Goal: Information Seeking & Learning: Learn about a topic

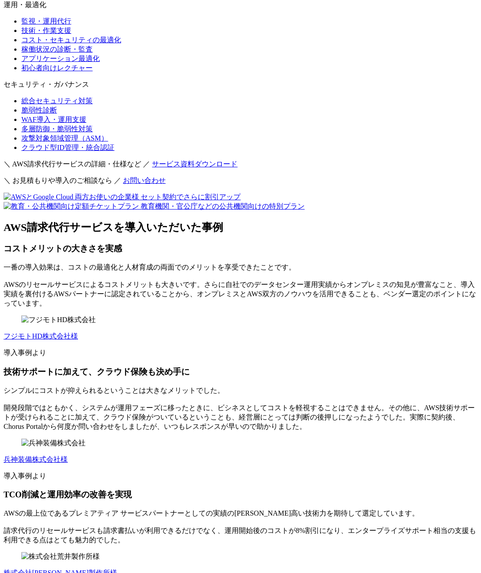
scroll to position [6423, 0]
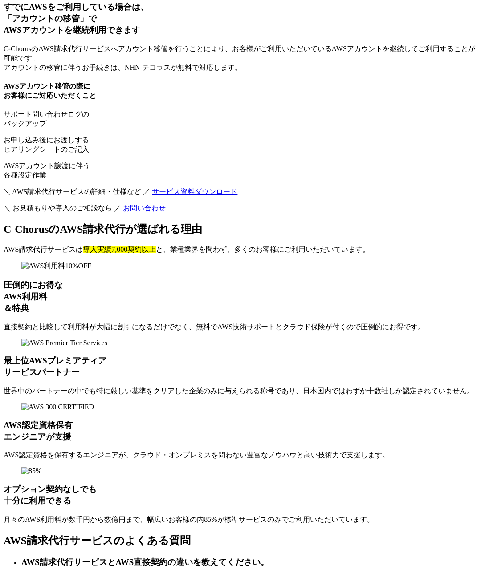
click at [275, 310] on div "圧倒的にお得な AWS利用料 ＆特典 直接契約と比較して利用料が大幅に割引になるだけでなく、無料でAWS技術サポートとクラウド保険が付くので圧倒的にお得です。…" at bounding box center [241, 393] width 474 height 263
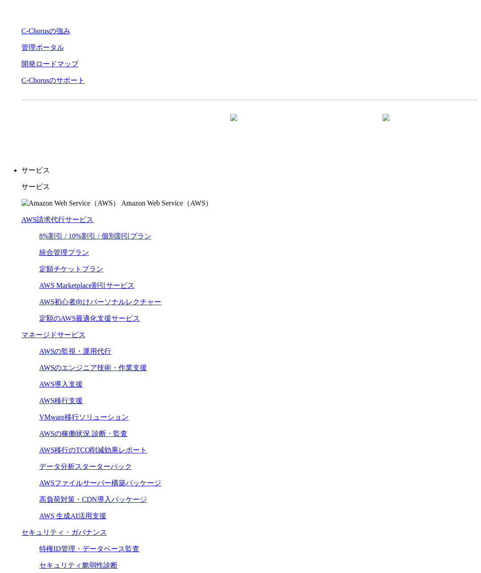
scroll to position [0, 0]
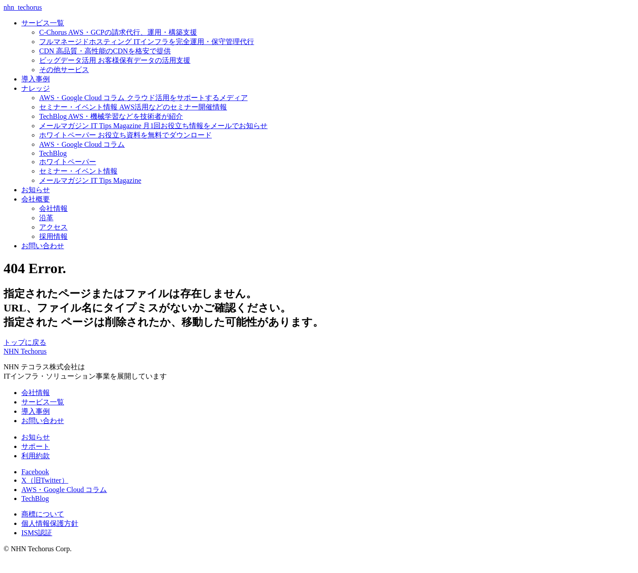
click at [293, 287] on div "指定されたページまたはファイルは存在しません。 URL、ファイル名にタイプミスがないかご確認ください。 指定された ページは削除されたか、移動した可能性があり…" at bounding box center [319, 317] width 631 height 61
